Goal: Information Seeking & Learning: Learn about a topic

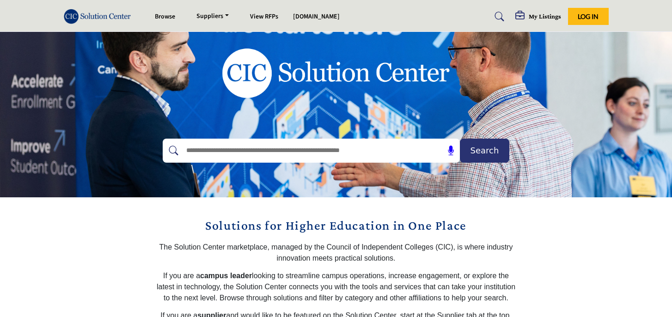
scroll to position [54, 0]
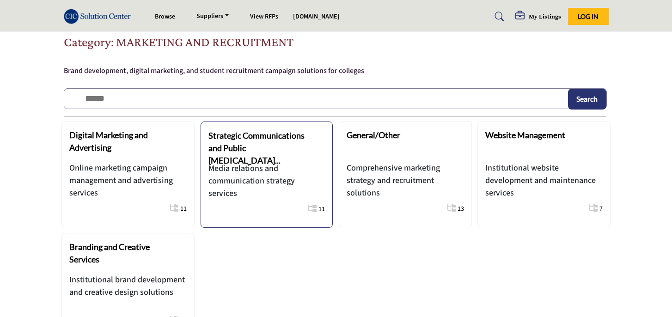
scroll to position [30, 0]
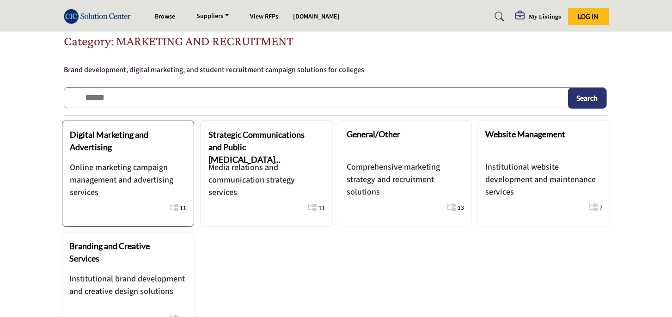
click at [124, 176] on p "Online marketing campaign management and advertising services" at bounding box center [128, 179] width 116 height 37
click at [107, 136] on b "Digital Marketing and Advertising" at bounding box center [109, 140] width 79 height 23
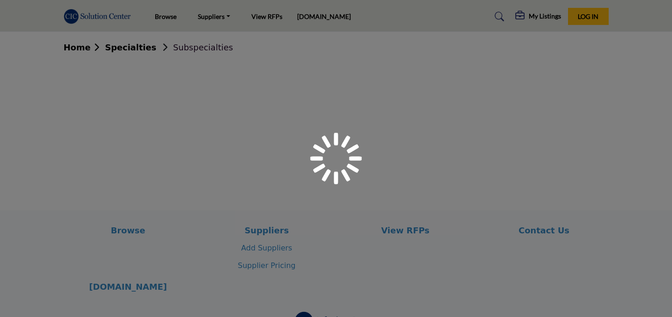
scroll to position [30, 0]
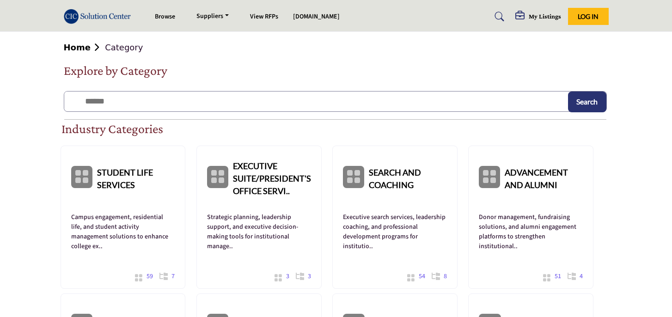
click at [87, 43] on b "Home" at bounding box center [85, 48] width 42 height 10
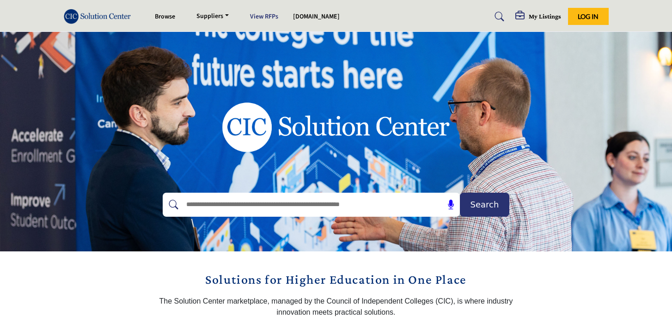
click at [264, 15] on link "View RFPs" at bounding box center [264, 16] width 28 height 9
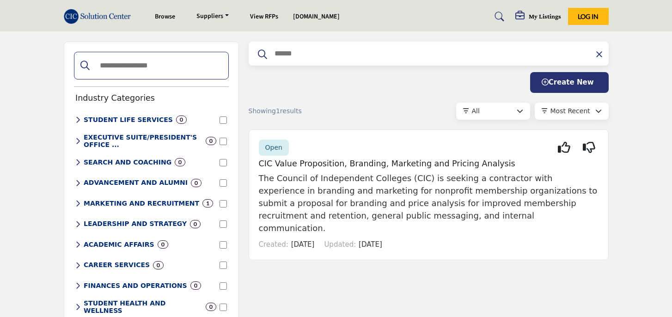
click at [169, 204] on h6 "MARKETING AND RECRUITMENT" at bounding box center [142, 204] width 116 height 8
